Goal: Transaction & Acquisition: Purchase product/service

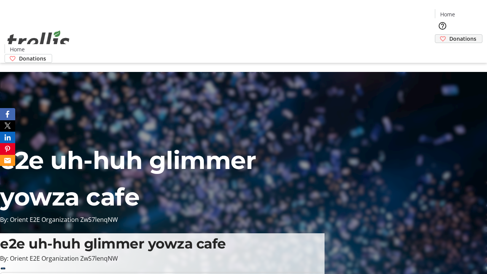
click at [450, 35] on span "Donations" at bounding box center [463, 39] width 27 height 8
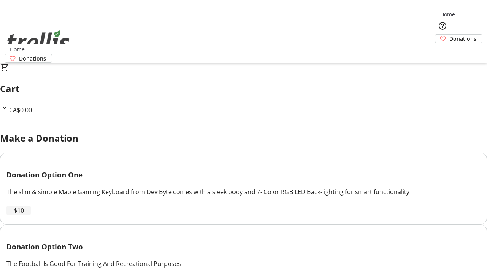
click at [24, 215] on span "$10" at bounding box center [19, 210] width 10 height 9
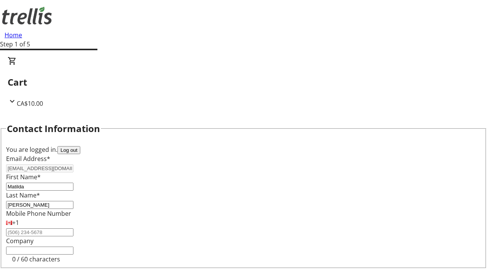
select select "CA"
type input "[STREET_ADDRESS][PERSON_NAME]"
type input "Kelowna"
select select "BC"
type input "Kelowna"
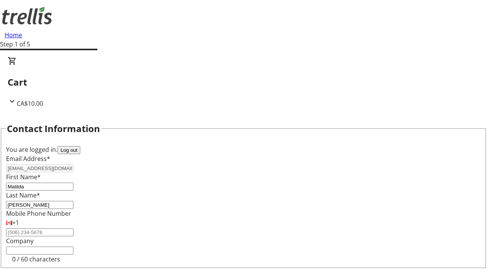
type input "V1Y 0C2"
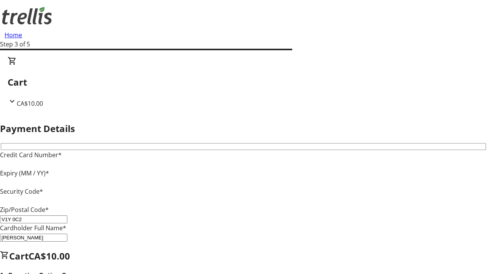
type input "V1Y 0C2"
